Goal: Transaction & Acquisition: Subscribe to service/newsletter

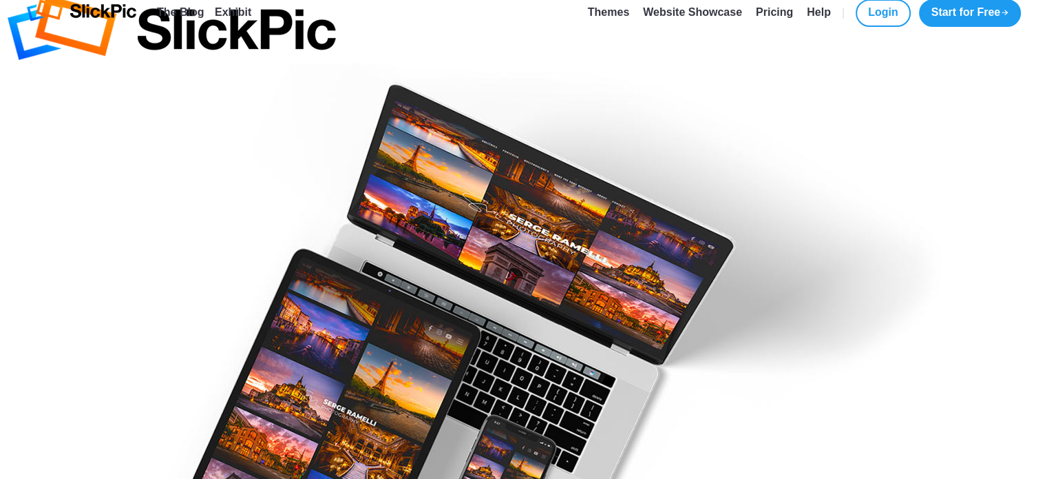
scroll to position [23, 0]
type input "[PERSON_NAME][EMAIL_ADDRESS][DOMAIN_NAME]"
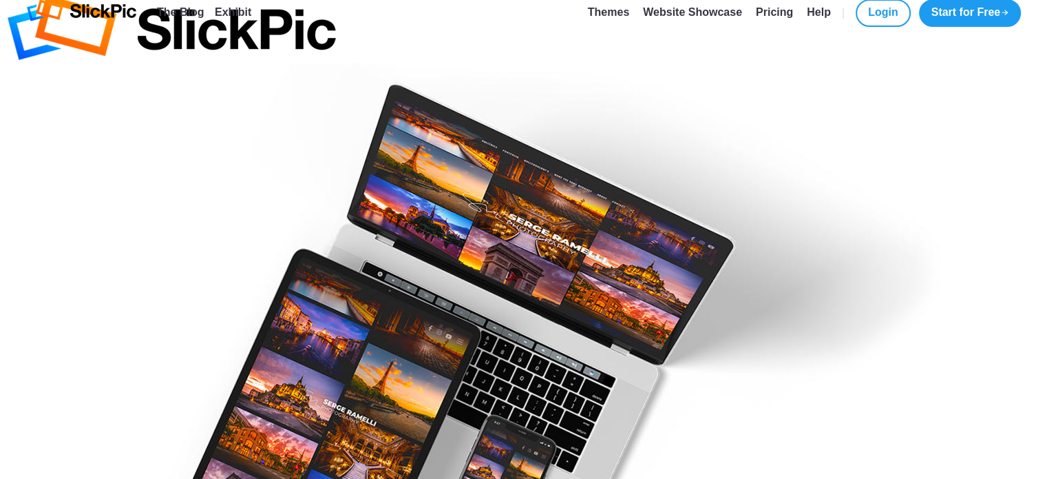
type input "[PERSON_NAME]"
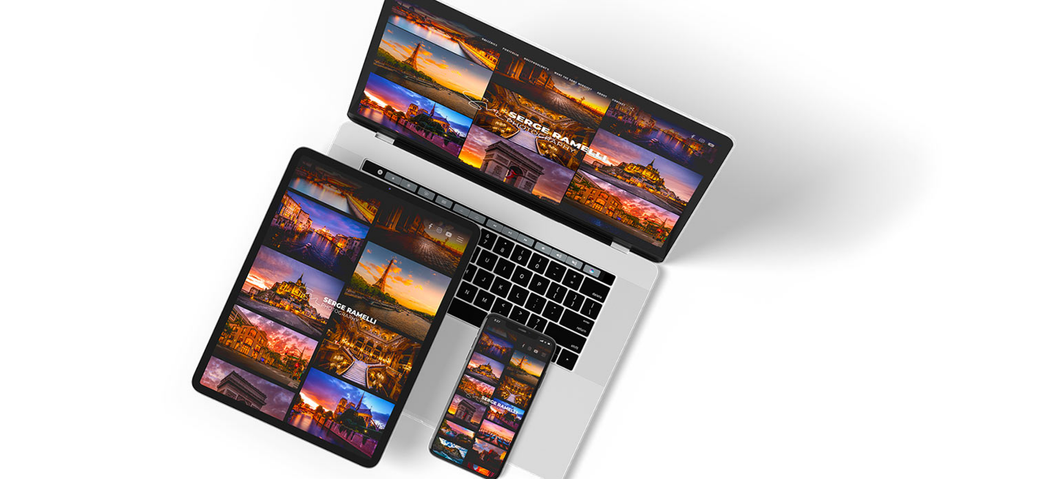
scroll to position [144, 0]
type input "[PERSON_NAME]"
checkbox input "true"
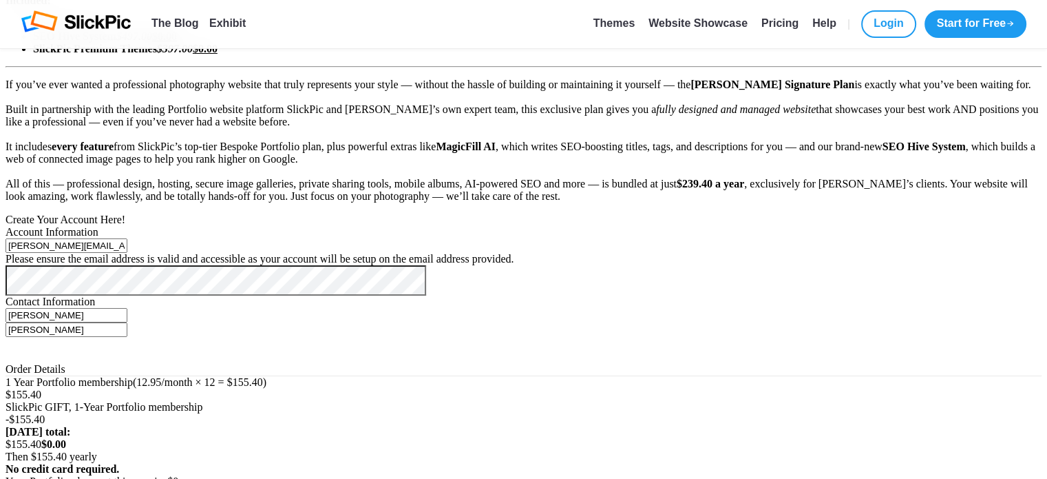
scroll to position [684, 0]
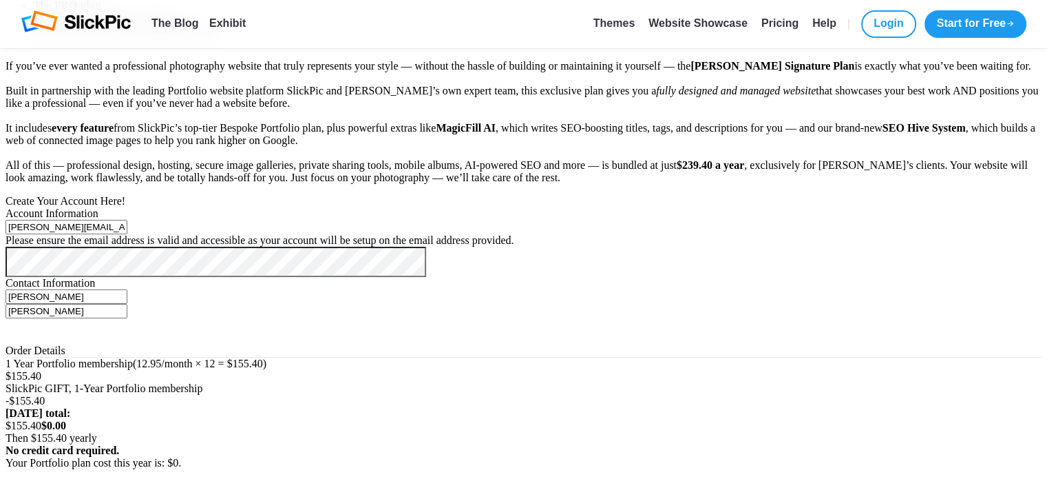
type input "04 / 29"
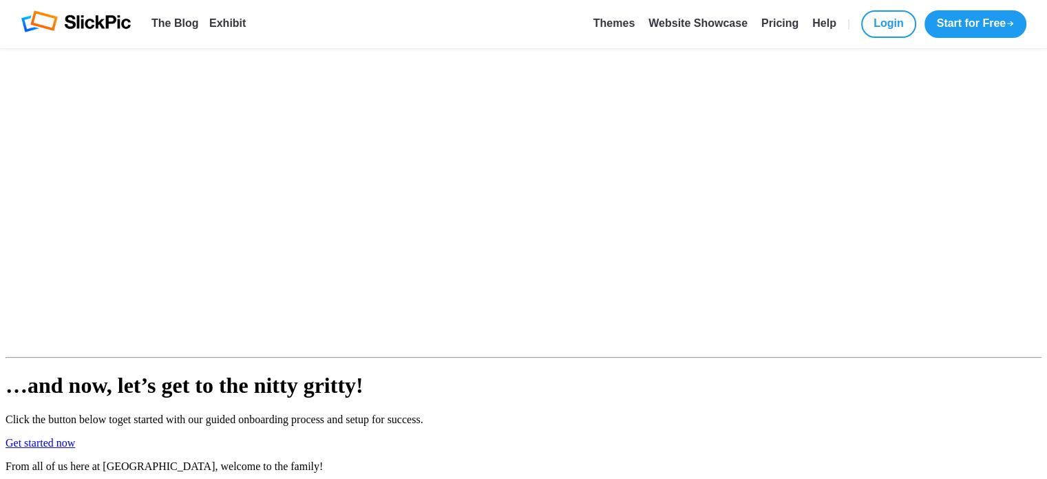
scroll to position [1118, 0]
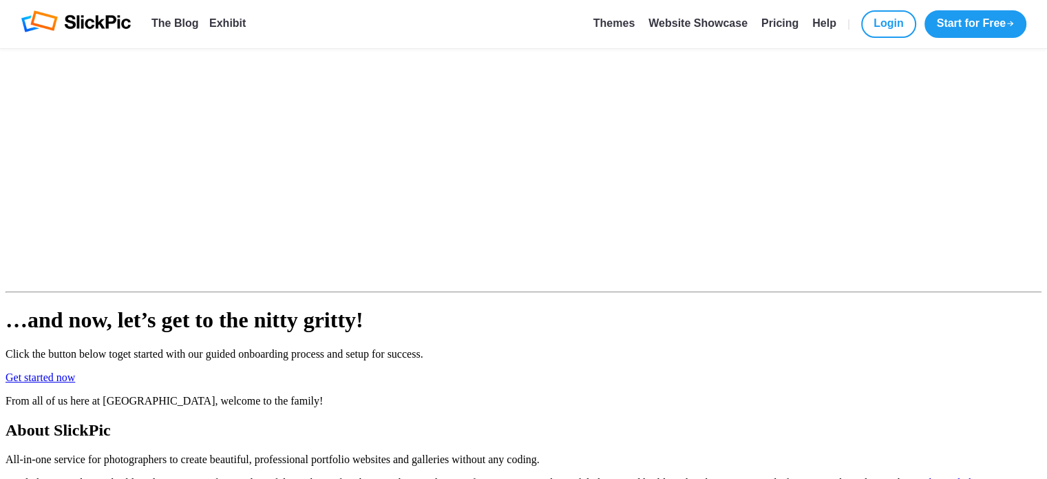
click at [75, 371] on link "Get started now" at bounding box center [41, 377] width 70 height 12
